Goal: Navigation & Orientation: Find specific page/section

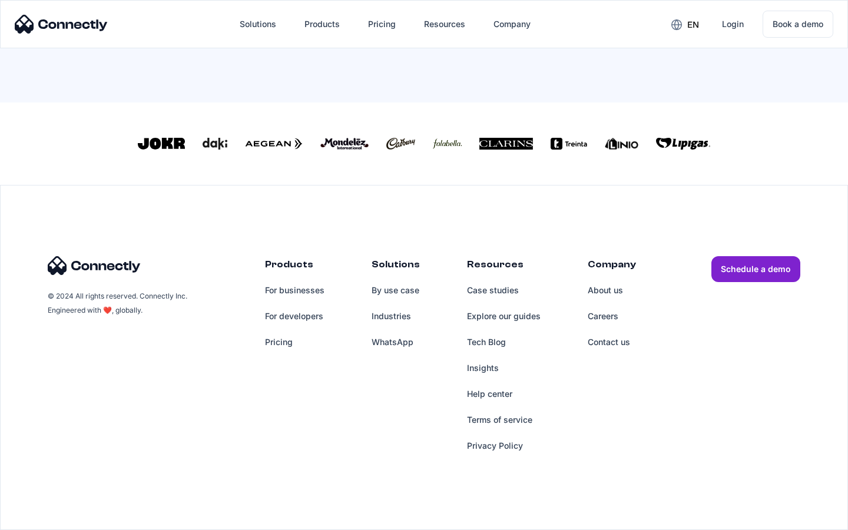
scroll to position [246, 0]
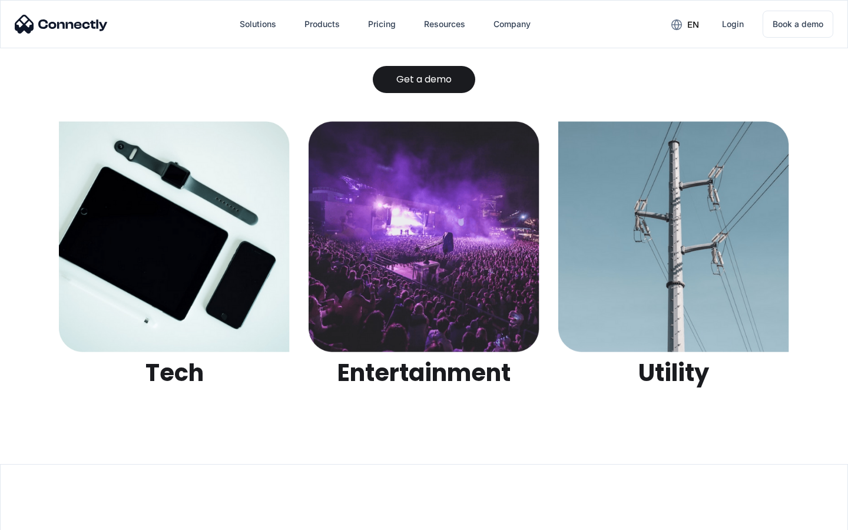
scroll to position [3713, 0]
